Goal: Task Accomplishment & Management: Manage account settings

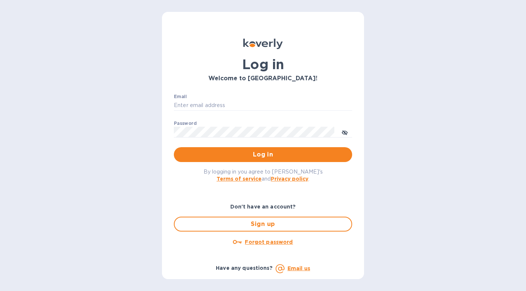
click at [406, 117] on div "Log in Welcome to [GEOGRAPHIC_DATA]! Email ​ Password ​ Log in By logging in yo…" at bounding box center [263, 145] width 526 height 291
click at [236, 103] on input "Email" at bounding box center [263, 105] width 178 height 11
type input "[PERSON_NAME][EMAIL_ADDRESS][DOMAIN_NAME]"
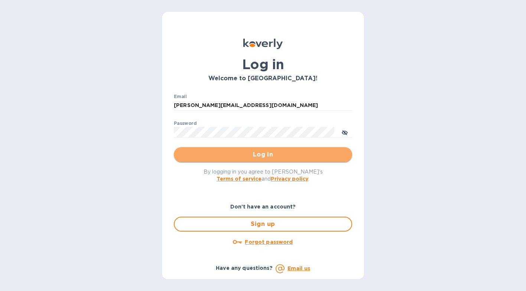
click at [255, 159] on span "Log in" at bounding box center [263, 154] width 166 height 9
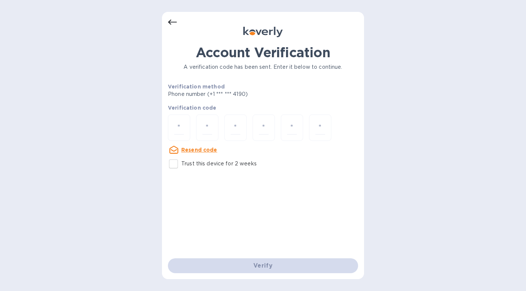
click at [144, 113] on div "Account Verification A verification code has been sent. Enter it below to conti…" at bounding box center [263, 145] width 526 height 291
click at [189, 117] on div at bounding box center [179, 127] width 22 height 26
click at [179, 128] on input "number" at bounding box center [179, 128] width 10 height 14
type input "7"
type input "0"
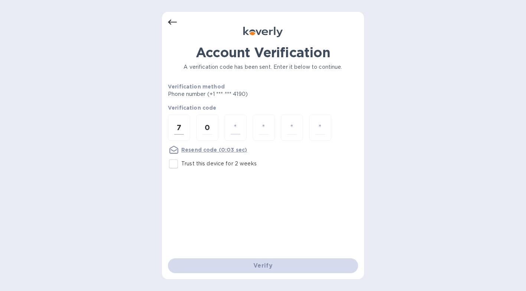
type input "2"
type input "7"
type input "3"
type input "2"
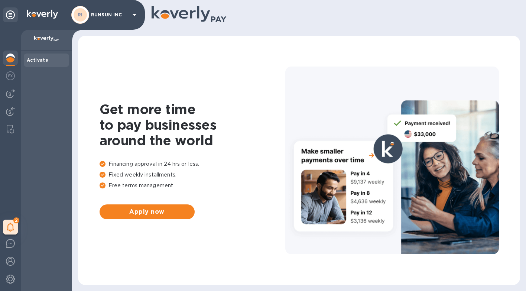
click at [49, 61] on div "Activate" at bounding box center [46, 59] width 39 height 7
click at [7, 226] on icon at bounding box center [10, 227] width 7 height 9
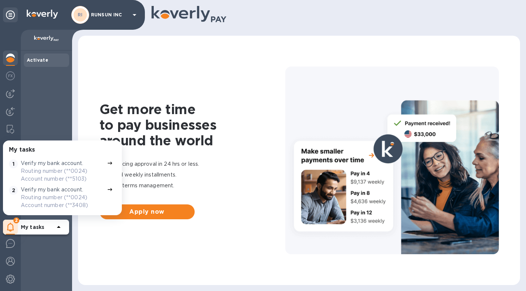
click at [60, 174] on p "Routing number (**0024) Account number (**5103)" at bounding box center [62, 175] width 83 height 16
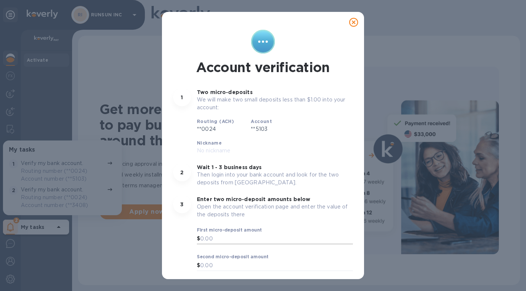
click at [213, 233] on input "text" at bounding box center [276, 238] width 153 height 11
type input "0.13"
click at [224, 260] on input "text" at bounding box center [276, 265] width 153 height 11
type input "0.86"
click at [253, 287] on span "Okay" at bounding box center [263, 291] width 168 height 9
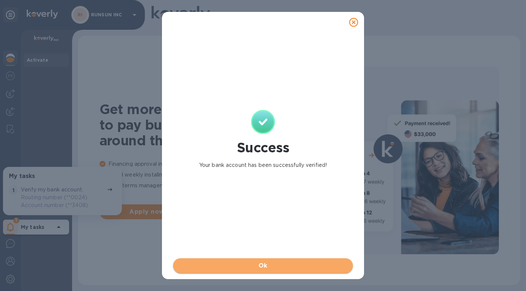
click at [281, 265] on span "Ok" at bounding box center [263, 265] width 168 height 9
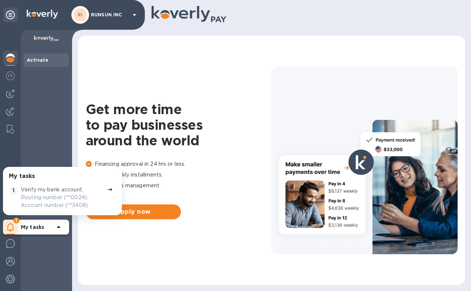
click at [62, 196] on p "Routing number (**0024) Account number (**3408)" at bounding box center [62, 202] width 83 height 16
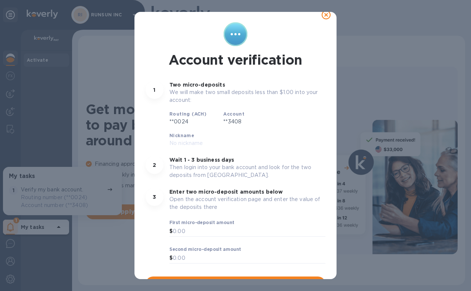
scroll to position [21, 0]
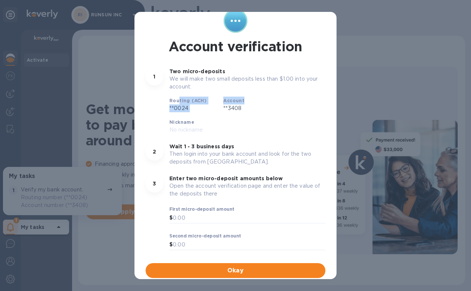
drag, startPoint x: 177, startPoint y: 101, endPoint x: 271, endPoint y: 101, distance: 94.0
click at [271, 101] on div "Routing (ACH) **0024 Account **3408 Nickname No nickname" at bounding box center [247, 115] width 162 height 43
click at [249, 117] on div "Routing (ACH) **0024 Account **3408 Nickname No nickname" at bounding box center [247, 115] width 162 height 43
click at [415, 119] on div "Account verification 1 Two micro-deposits We will make two small deposits less …" at bounding box center [235, 145] width 471 height 291
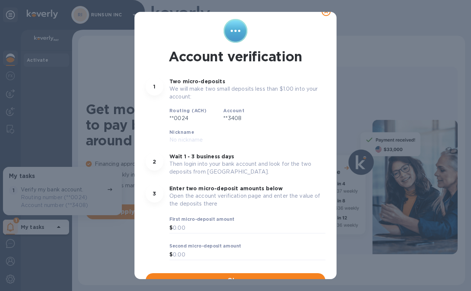
scroll to position [0, 0]
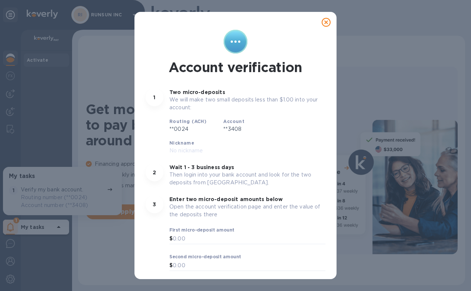
click at [322, 20] on icon at bounding box center [326, 22] width 9 height 9
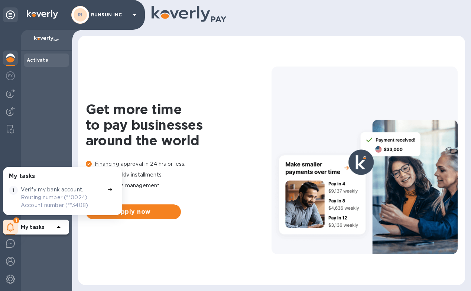
click at [128, 8] on div "RI RUNSUN INC" at bounding box center [105, 15] width 68 height 18
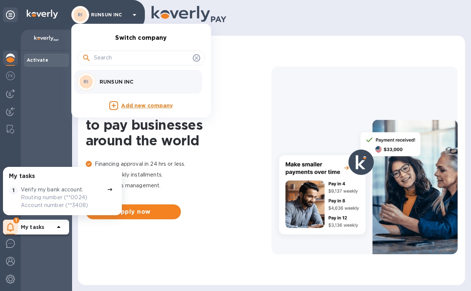
drag, startPoint x: 312, startPoint y: 84, endPoint x: 293, endPoint y: 84, distance: 19.7
click at [312, 84] on div at bounding box center [235, 145] width 471 height 291
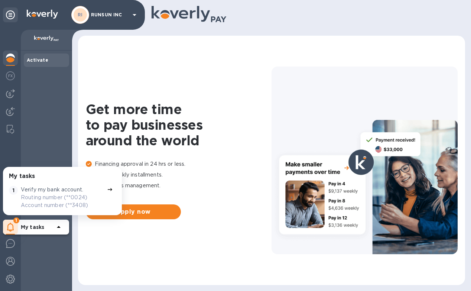
drag, startPoint x: 38, startPoint y: 254, endPoint x: 42, endPoint y: 251, distance: 5.1
click at [39, 254] on div "Activate" at bounding box center [46, 171] width 51 height 240
click at [10, 244] on img at bounding box center [10, 243] width 9 height 9
click at [279, 50] on div "Get more time to pay businesses around the world Financing approval in 24 hrs o…" at bounding box center [271, 160] width 372 height 234
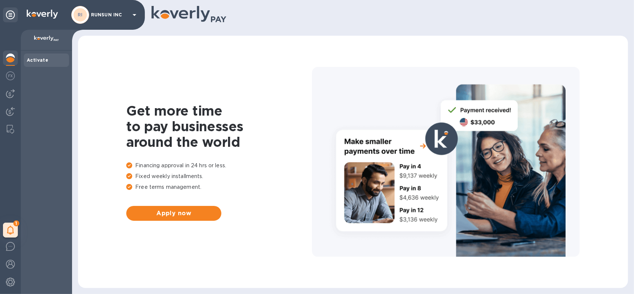
drag, startPoint x: 496, startPoint y: 0, endPoint x: 292, endPoint y: 53, distance: 210.8
click at [292, 53] on div "Get more time to pay businesses around the world Financing approval in 24 hrs o…" at bounding box center [352, 161] width 535 height 237
drag, startPoint x: 575, startPoint y: 0, endPoint x: 363, endPoint y: 77, distance: 224.8
click at [363, 77] on div at bounding box center [446, 162] width 268 height 190
click at [48, 61] on div "Activate" at bounding box center [46, 59] width 39 height 7
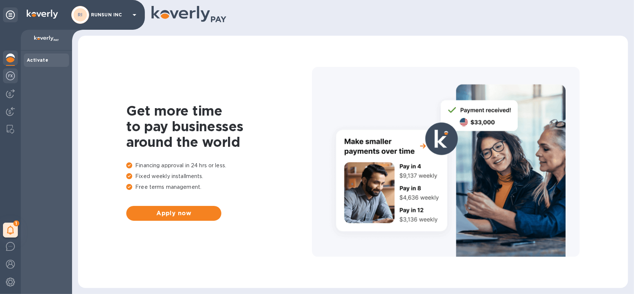
click at [16, 78] on div at bounding box center [10, 76] width 15 height 16
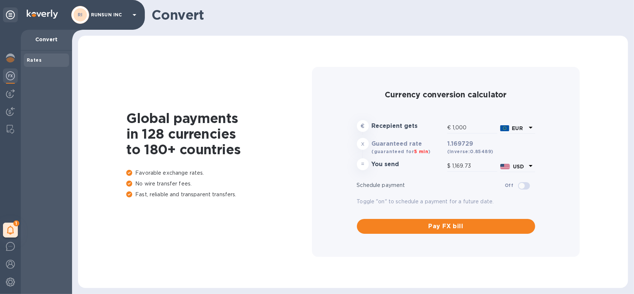
click at [471, 128] on icon at bounding box center [531, 128] width 4 height 2
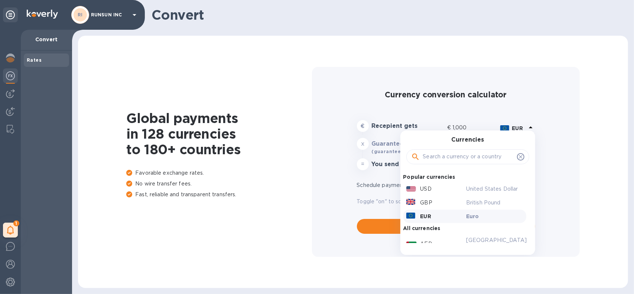
click at [454, 157] on input "text" at bounding box center [468, 156] width 91 height 11
click at [426, 190] on p "USD" at bounding box center [426, 189] width 11 height 8
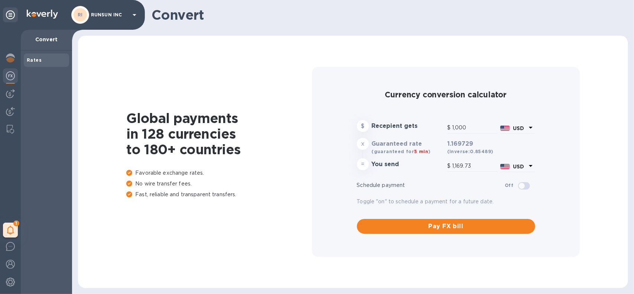
type input "1,000"
click at [471, 166] on b "USD" at bounding box center [518, 166] width 11 height 6
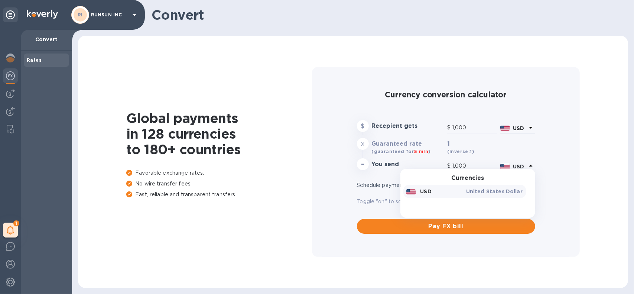
click at [438, 189] on div "USD" at bounding box center [435, 191] width 60 height 10
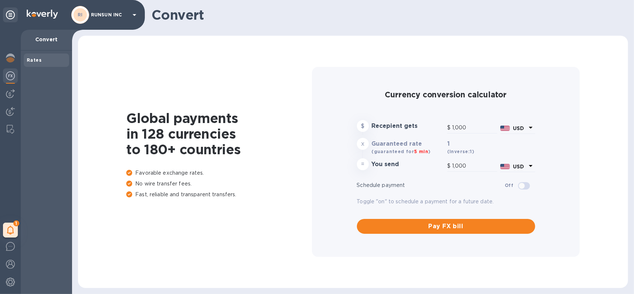
click at [471, 165] on div "USD" at bounding box center [520, 166] width 16 height 11
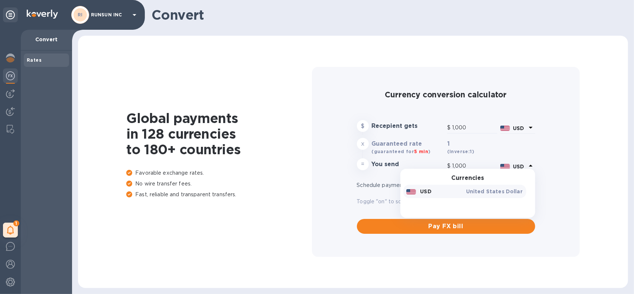
drag, startPoint x: 437, startPoint y: 192, endPoint x: 433, endPoint y: 193, distance: 3.8
click at [433, 193] on div "USD" at bounding box center [435, 191] width 60 height 10
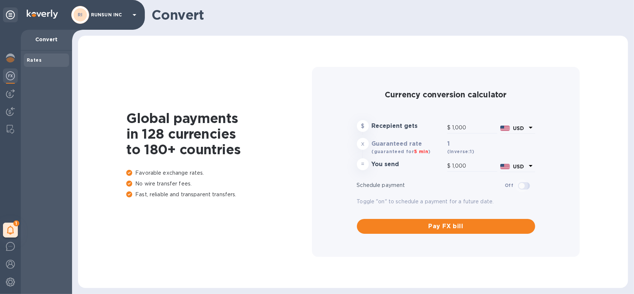
click at [471, 180] on input "checkbox" at bounding box center [522, 185] width 38 height 13
checkbox input "true"
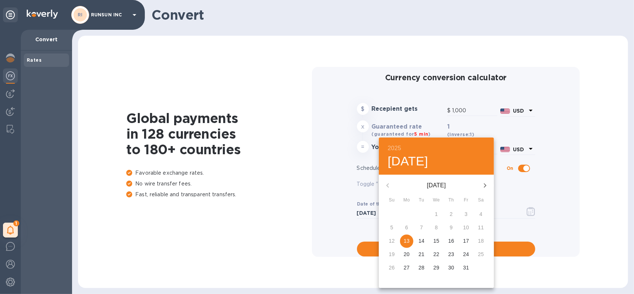
drag, startPoint x: 288, startPoint y: 149, endPoint x: 301, endPoint y: 152, distance: 13.4
click at [288, 150] on div at bounding box center [317, 147] width 634 height 294
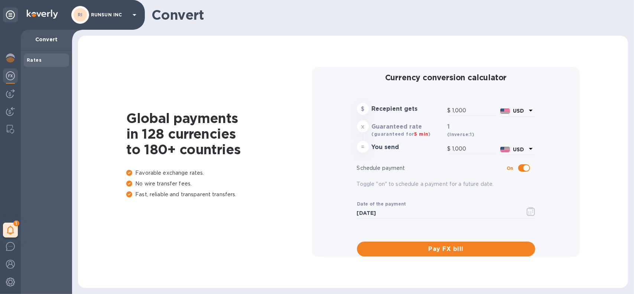
click at [331, 151] on div "2025 Mon, Oct 13 October 2025 Su Mo Tu We Th Fr Sa 28 29 30 1 2 3 4 5 6 7 8 9 1…" at bounding box center [317, 147] width 634 height 294
click at [471, 152] on div "USD" at bounding box center [517, 149] width 35 height 10
click at [471, 148] on icon at bounding box center [530, 148] width 9 height 9
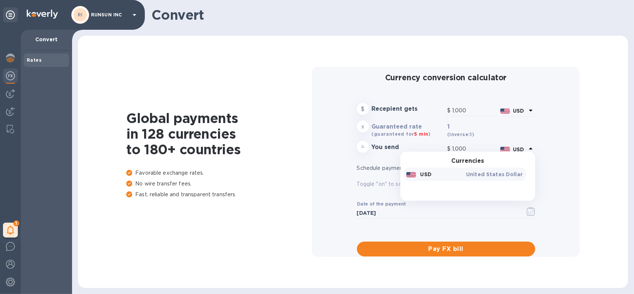
click at [471, 173] on p "United States Dollar" at bounding box center [494, 174] width 57 height 7
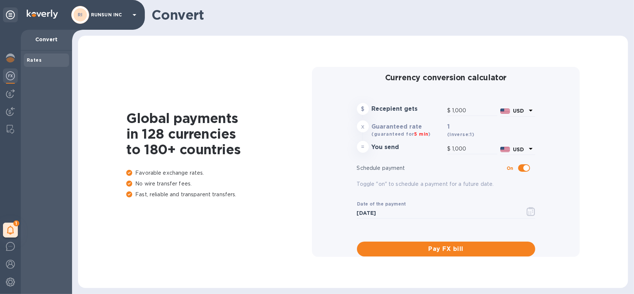
click at [443, 173] on div "Schedule payment On" at bounding box center [446, 168] width 178 height 13
drag, startPoint x: 357, startPoint y: 126, endPoint x: 363, endPoint y: 124, distance: 6.1
click at [363, 124] on div "x" at bounding box center [363, 126] width 12 height 12
click at [106, 130] on div "Global payments in 128 currencies to 180+ countries Favorable exchange rates. N…" at bounding box center [352, 161] width 535 height 237
click at [13, 98] on div at bounding box center [10, 93] width 15 height 15
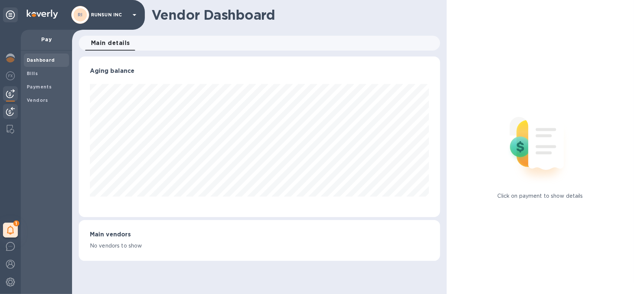
scroll to position [161, 362]
click at [30, 88] on b "Payments" at bounding box center [39, 87] width 25 height 6
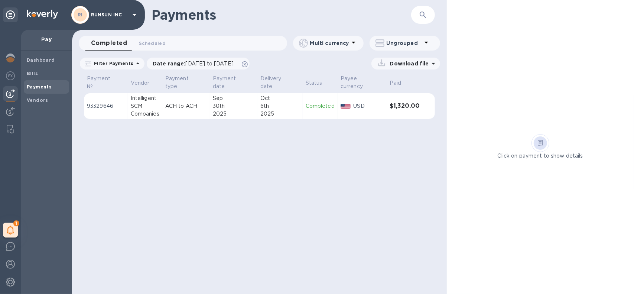
click at [316, 108] on p "Completed" at bounding box center [320, 106] width 29 height 8
